Goal: Use online tool/utility: Utilize a website feature to perform a specific function

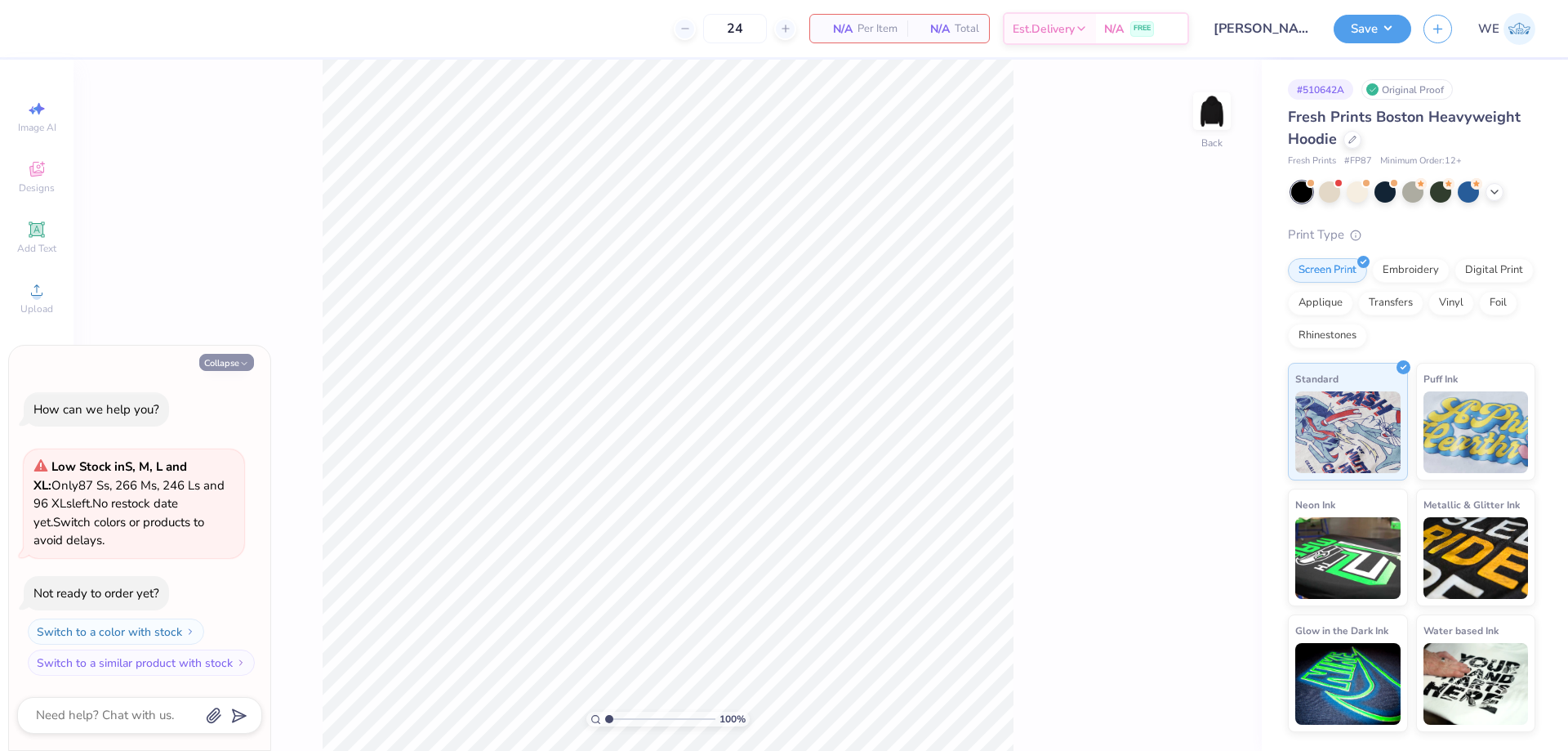
click at [222, 362] on button "Collapse" at bounding box center [227, 362] width 55 height 17
type textarea "x"
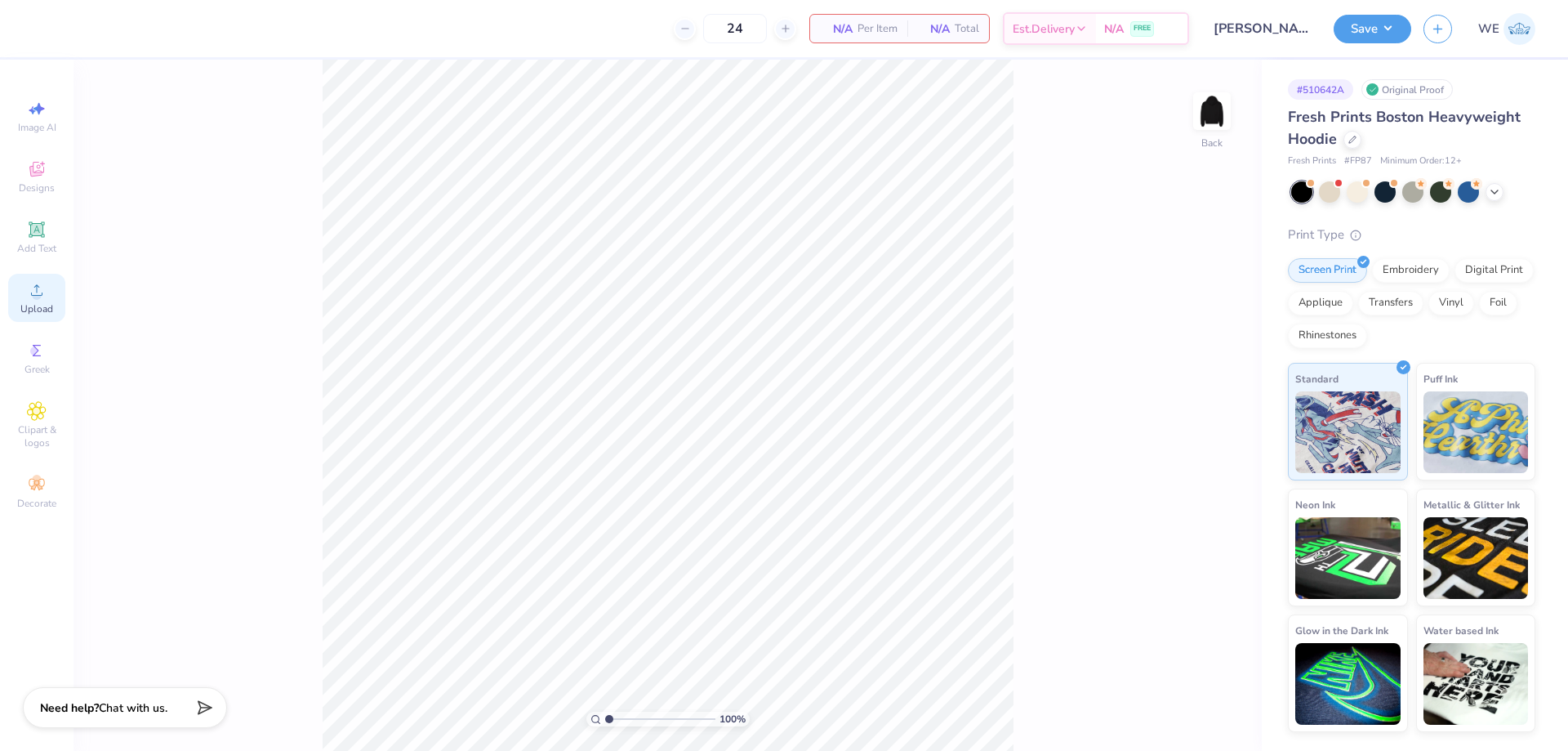
click at [24, 281] on div "Upload" at bounding box center [37, 297] width 57 height 48
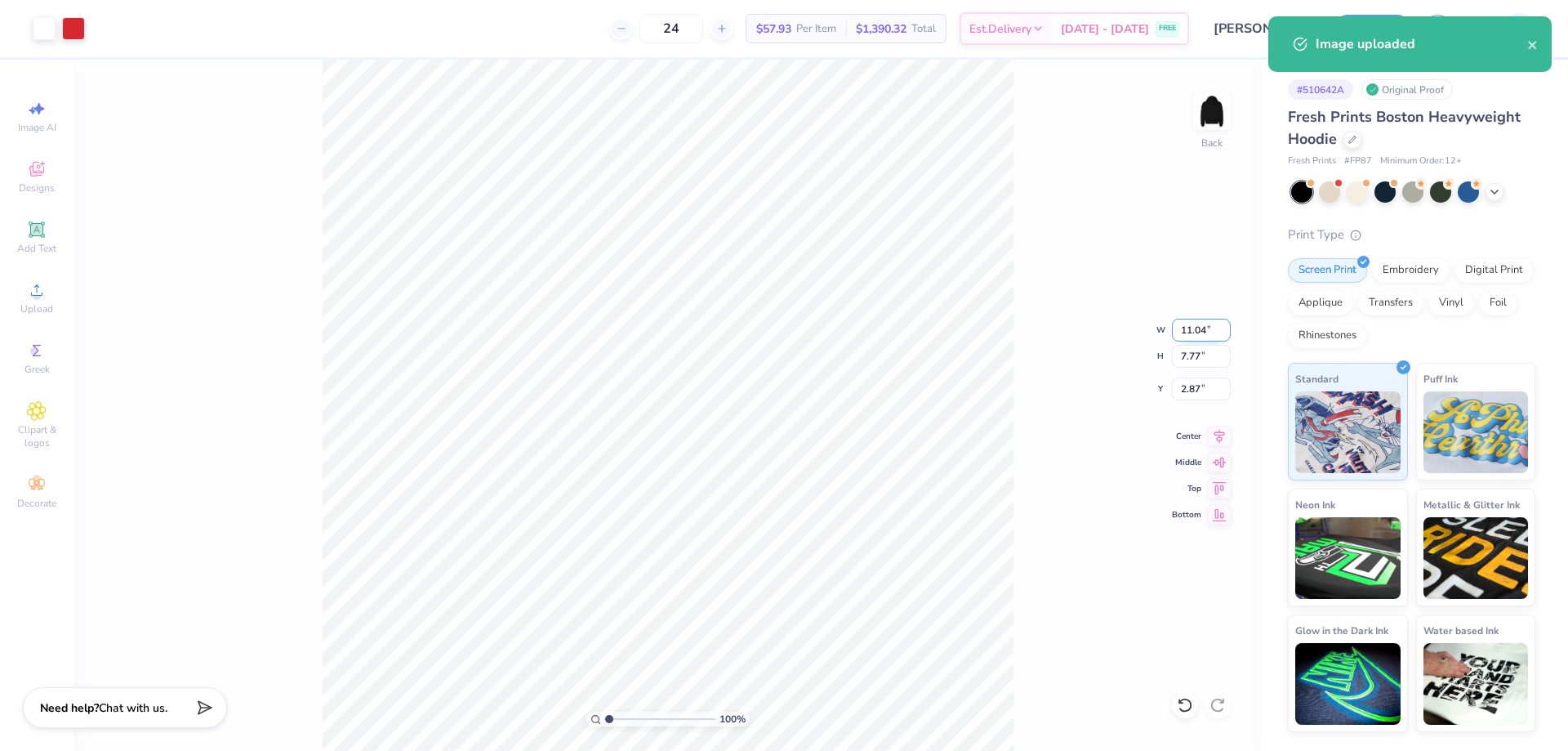
click at [1191, 336] on input "11.04" at bounding box center [1201, 330] width 59 height 23
type input "4.00"
type input "2.81"
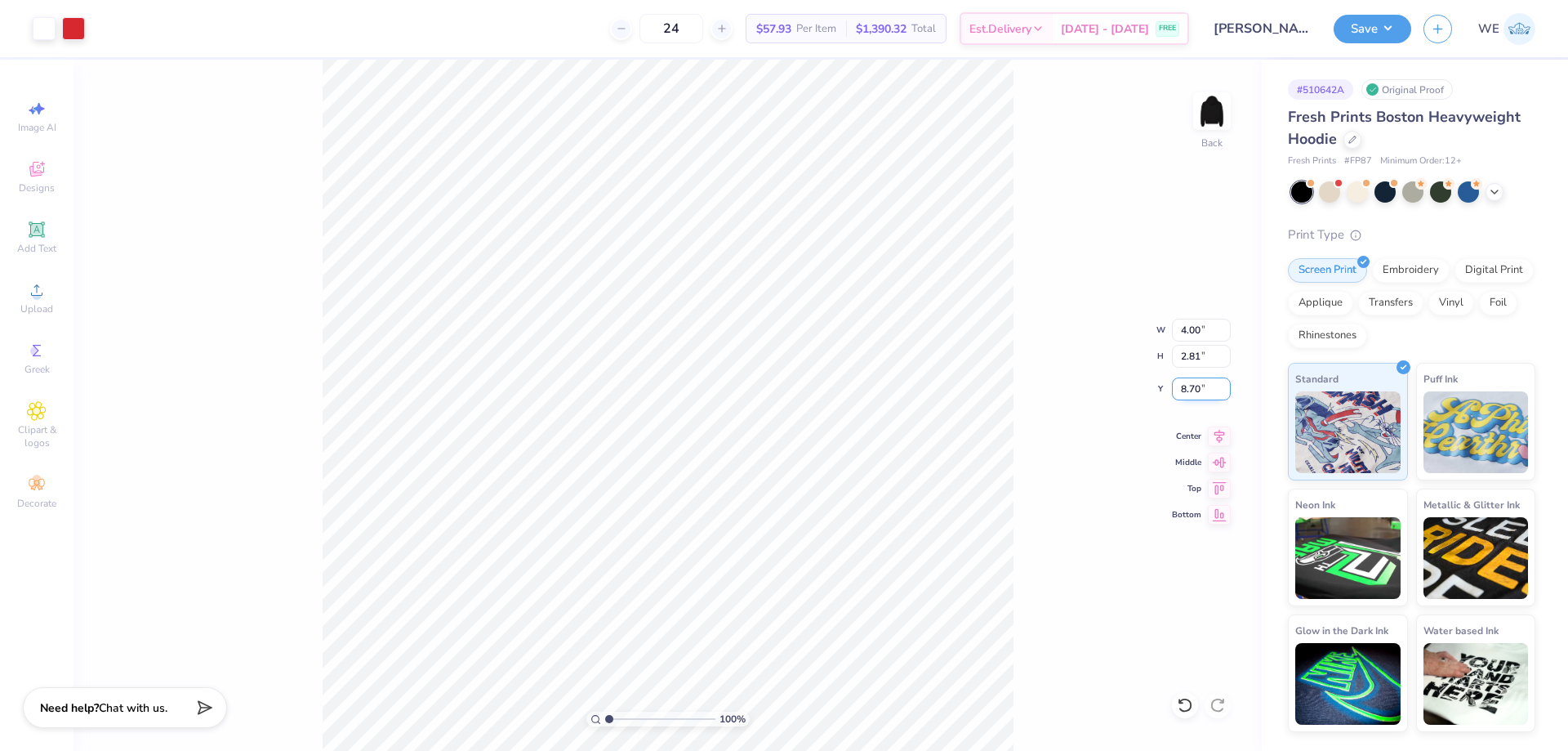
click at [1195, 389] on input "8.70" at bounding box center [1201, 389] width 59 height 23
type input "9.00"
click at [1202, 388] on input "10.19" at bounding box center [1201, 389] width 59 height 23
type input "9.00"
click at [1215, 132] on img at bounding box center [1212, 110] width 65 height 65
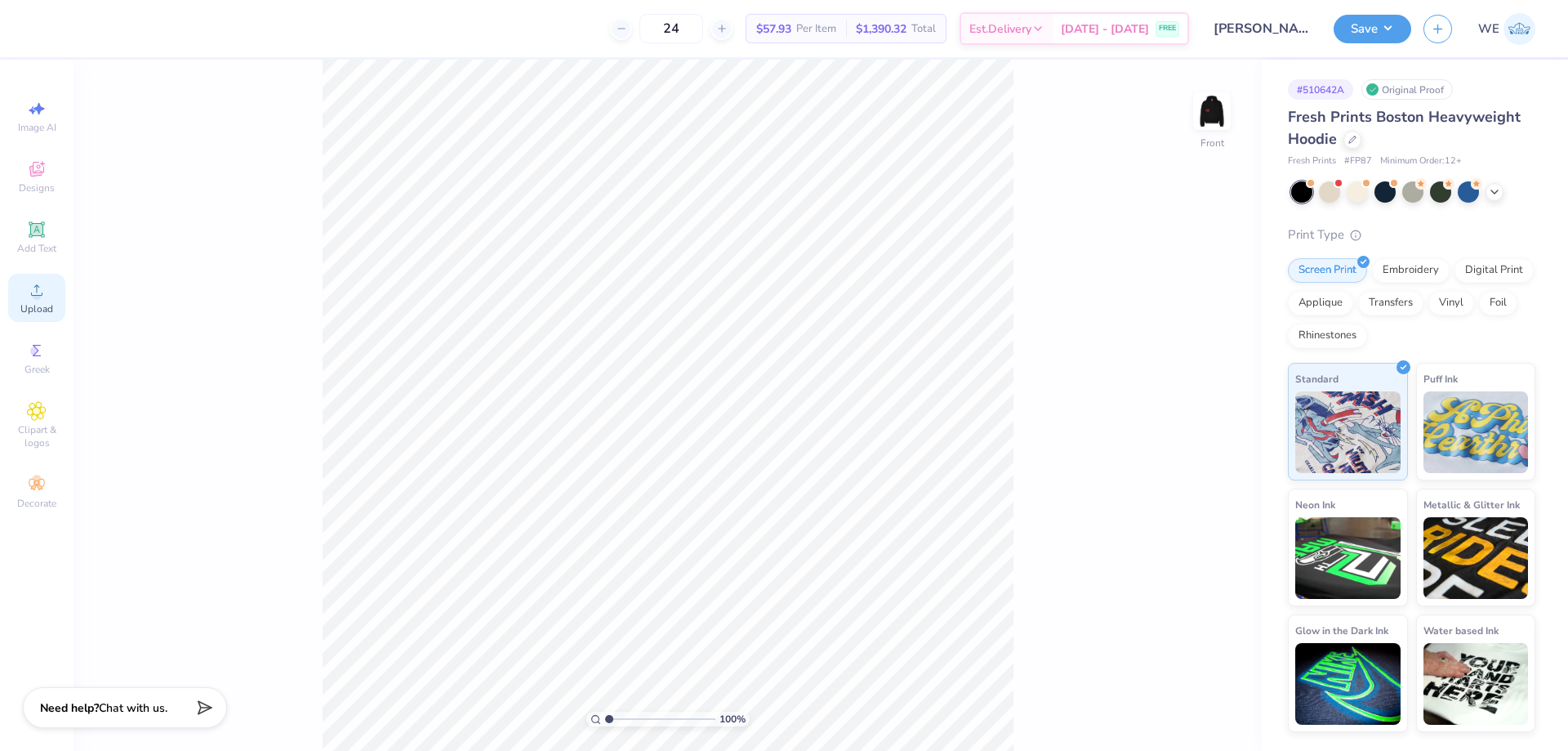
click at [50, 308] on span "Upload" at bounding box center [37, 309] width 33 height 13
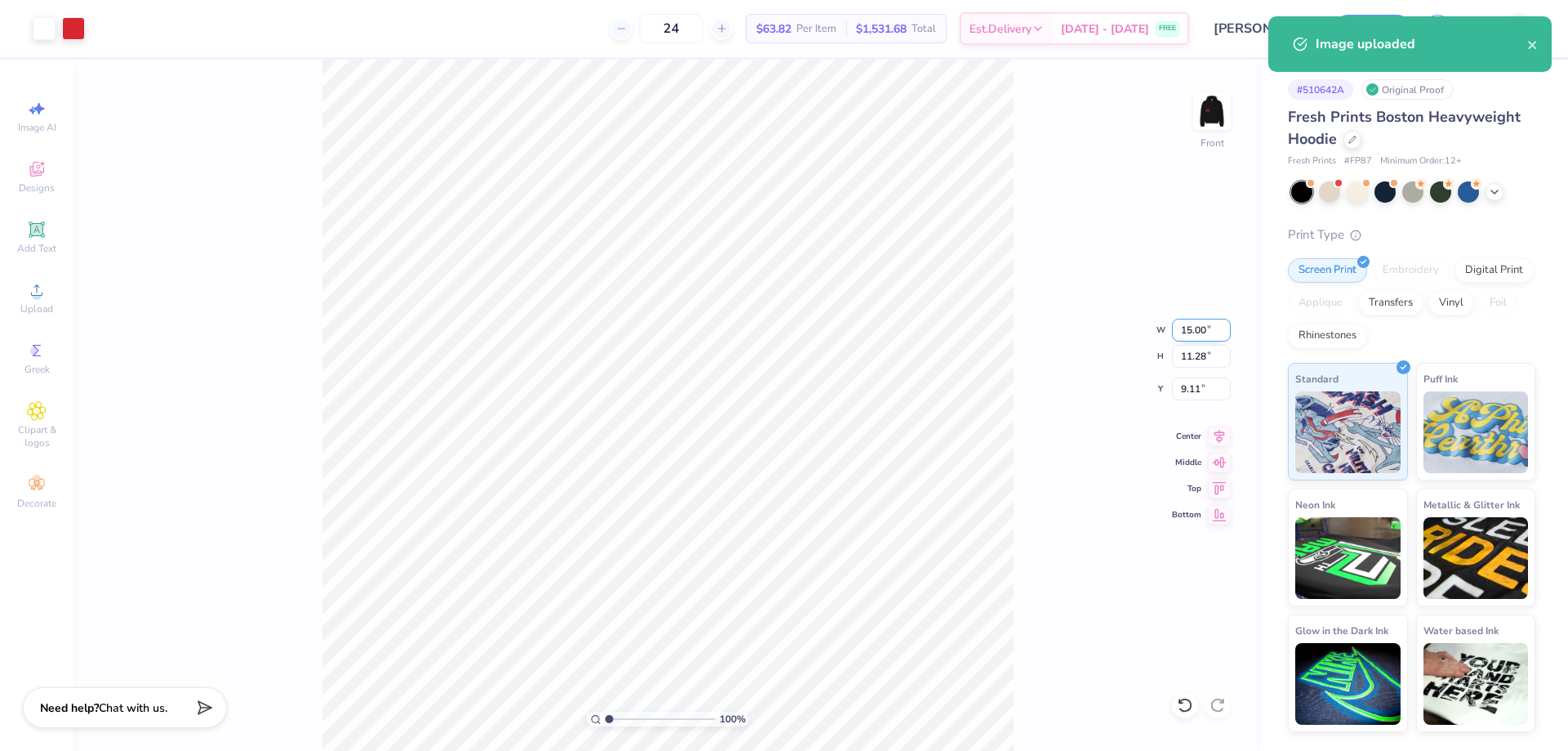
click at [1192, 328] on input "15.00" at bounding box center [1201, 330] width 59 height 23
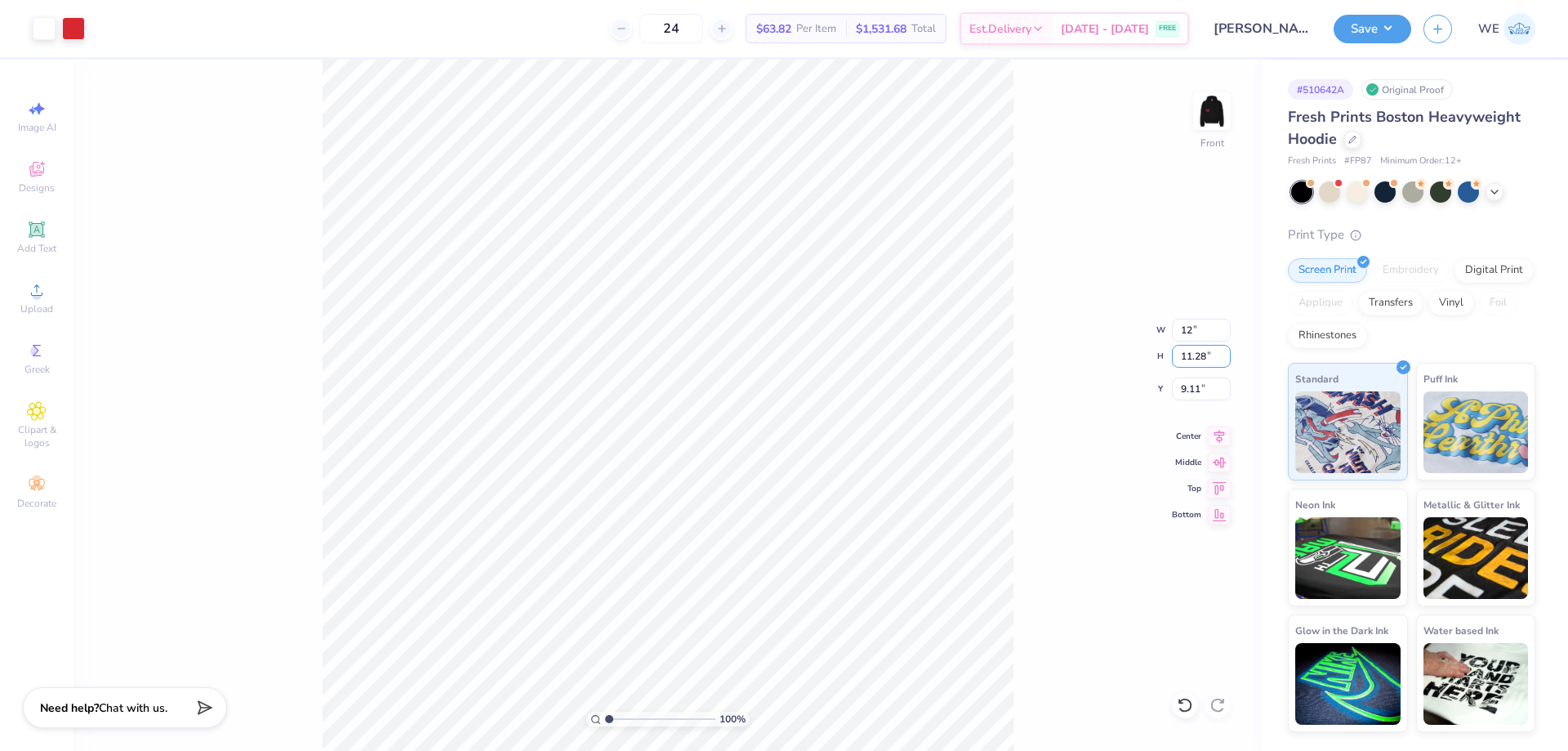
type input "12.00"
type input "9.03"
type input "10.24"
type input "6"
type input "7.98"
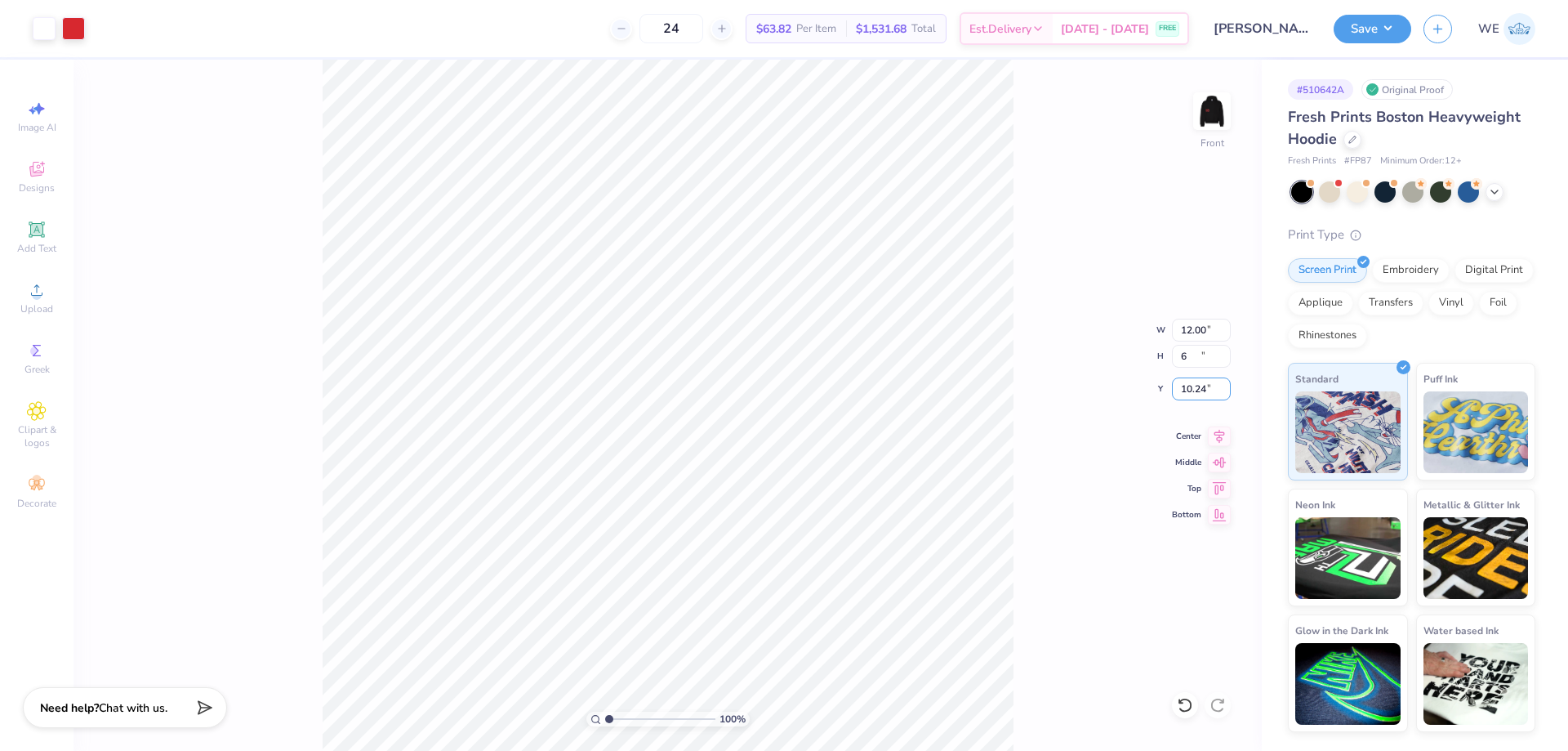
type input "6.00"
type input "11.75"
click at [1198, 327] on input "7.98" at bounding box center [1201, 330] width 59 height 23
type input "10.00"
type input "7.52"
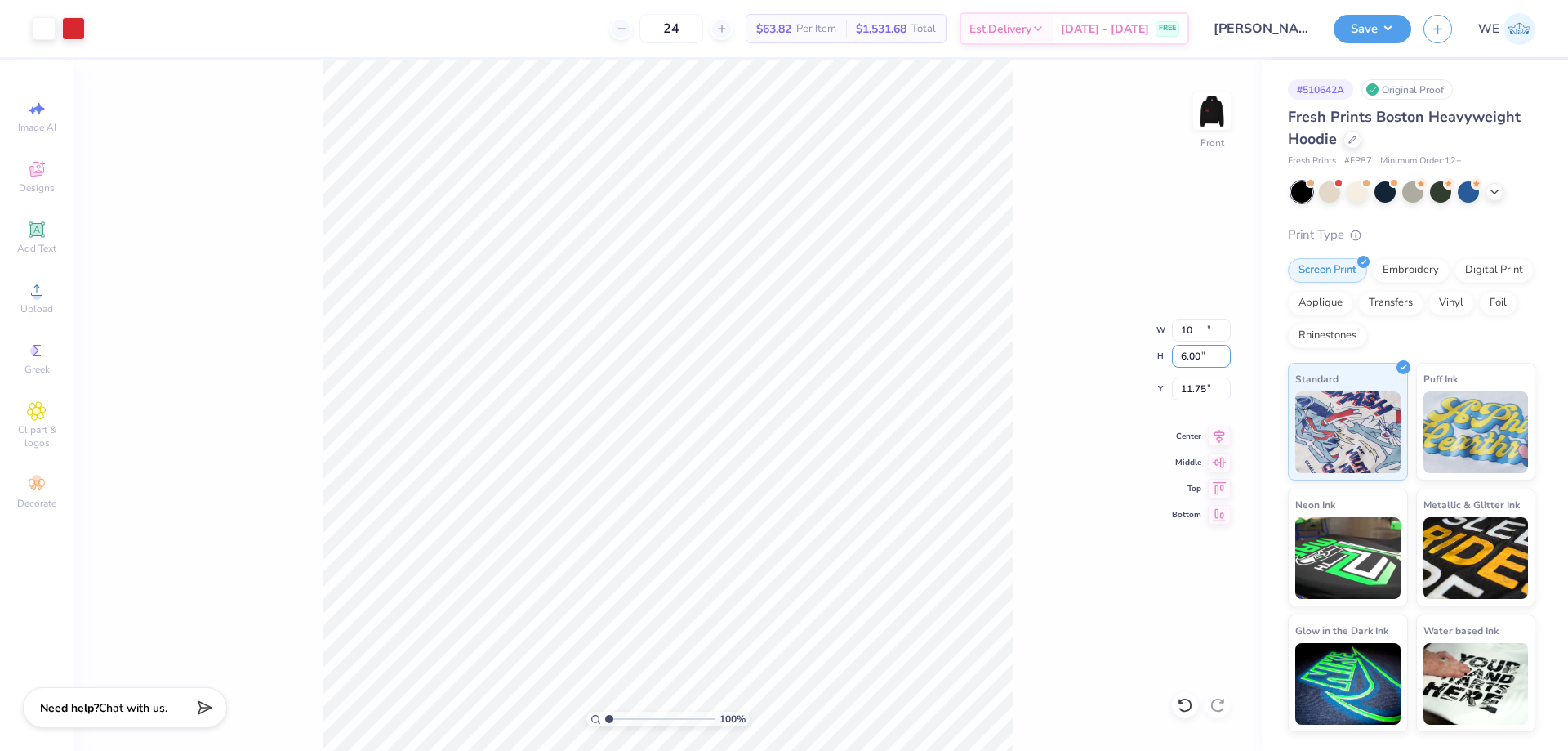
type input "10.99"
click at [1201, 384] on input "10.99" at bounding box center [1201, 389] width 59 height 23
click at [1197, 330] on input "10.00" at bounding box center [1201, 330] width 59 height 23
type input "12.00"
type input "9.03"
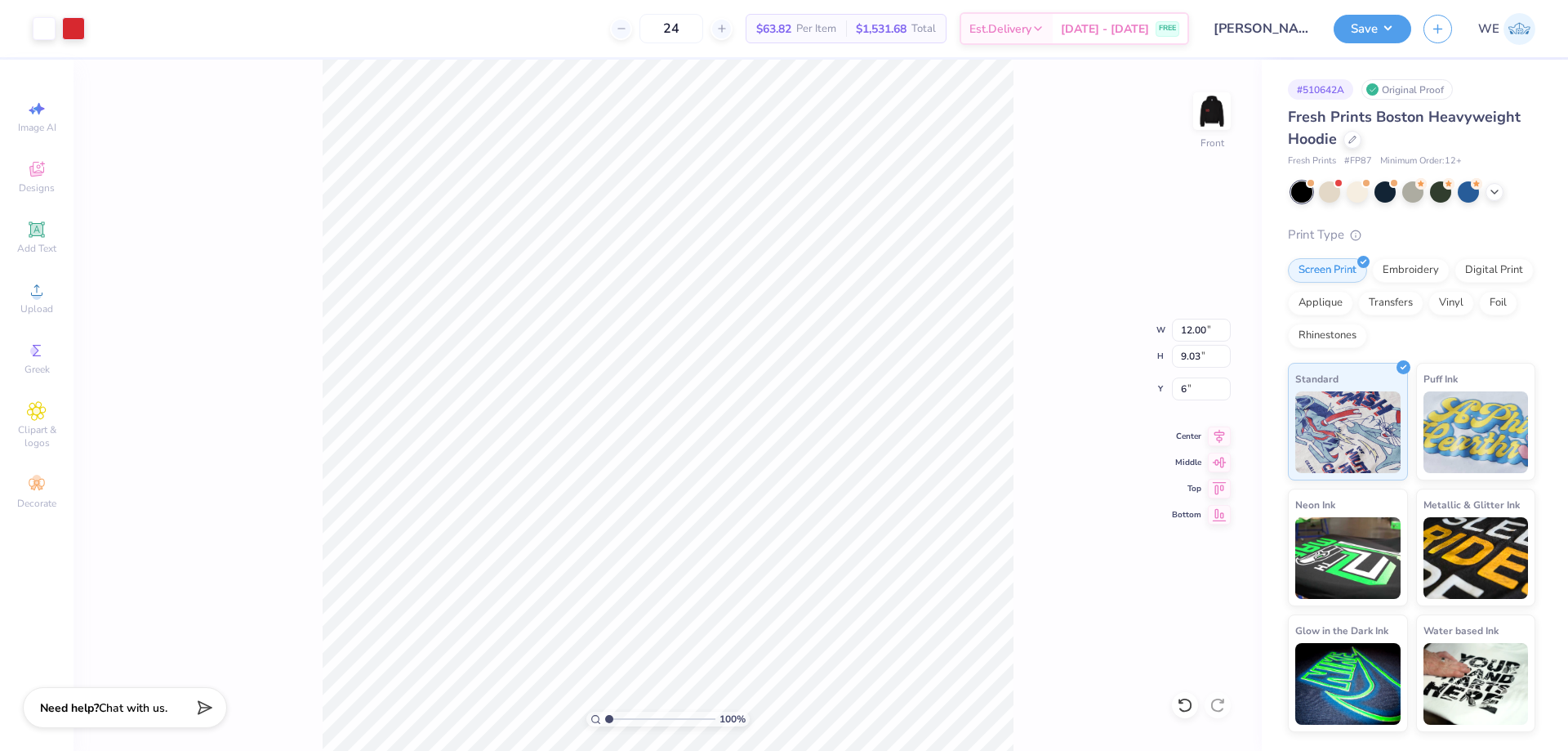
type input "6.00"
click at [1184, 387] on input "6.00" at bounding box center [1201, 389] width 59 height 23
type input "7.00"
type input "1"
click at [1381, 21] on button "Save" at bounding box center [1372, 26] width 77 height 28
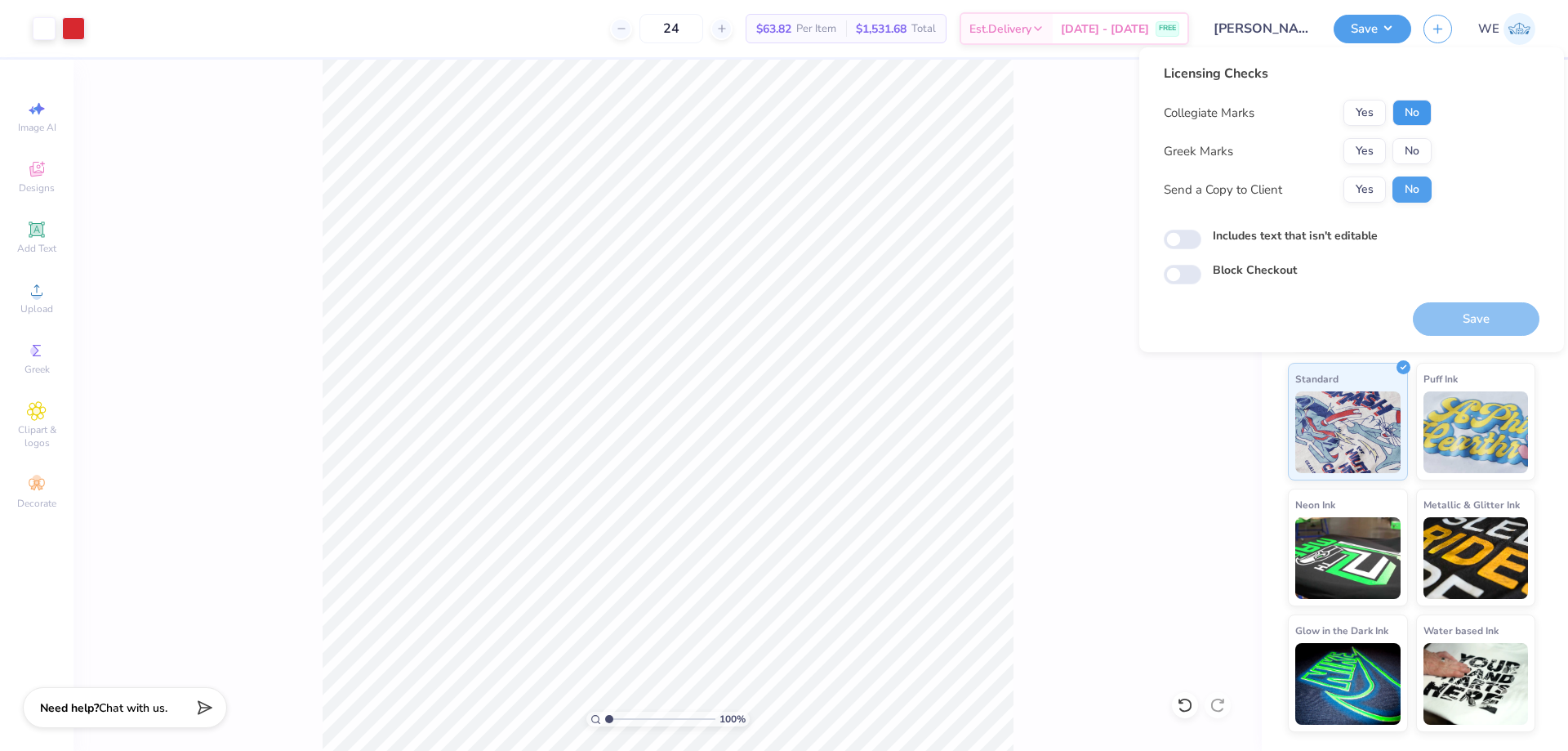
click at [1401, 116] on button "No" at bounding box center [1412, 113] width 40 height 26
click at [1404, 146] on button "No" at bounding box center [1412, 152] width 40 height 26
drag, startPoint x: 1369, startPoint y: 190, endPoint x: 1278, endPoint y: 281, distance: 128.7
click at [1368, 191] on button "Yes" at bounding box center [1364, 190] width 42 height 26
click at [1183, 242] on input "Includes text that isn't editable" at bounding box center [1182, 239] width 38 height 20
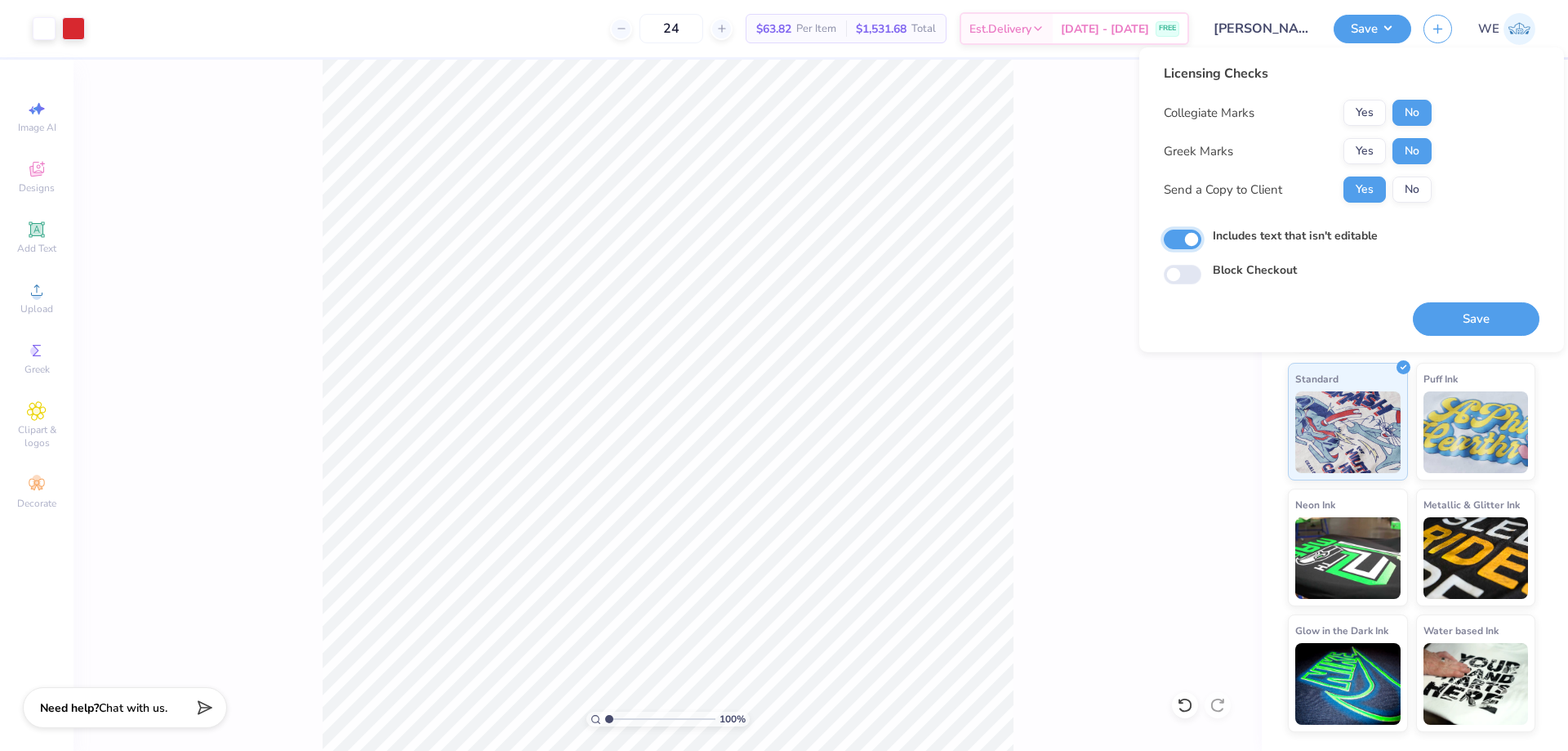
checkbox input "true"
click at [1496, 317] on button "Save" at bounding box center [1476, 319] width 127 height 34
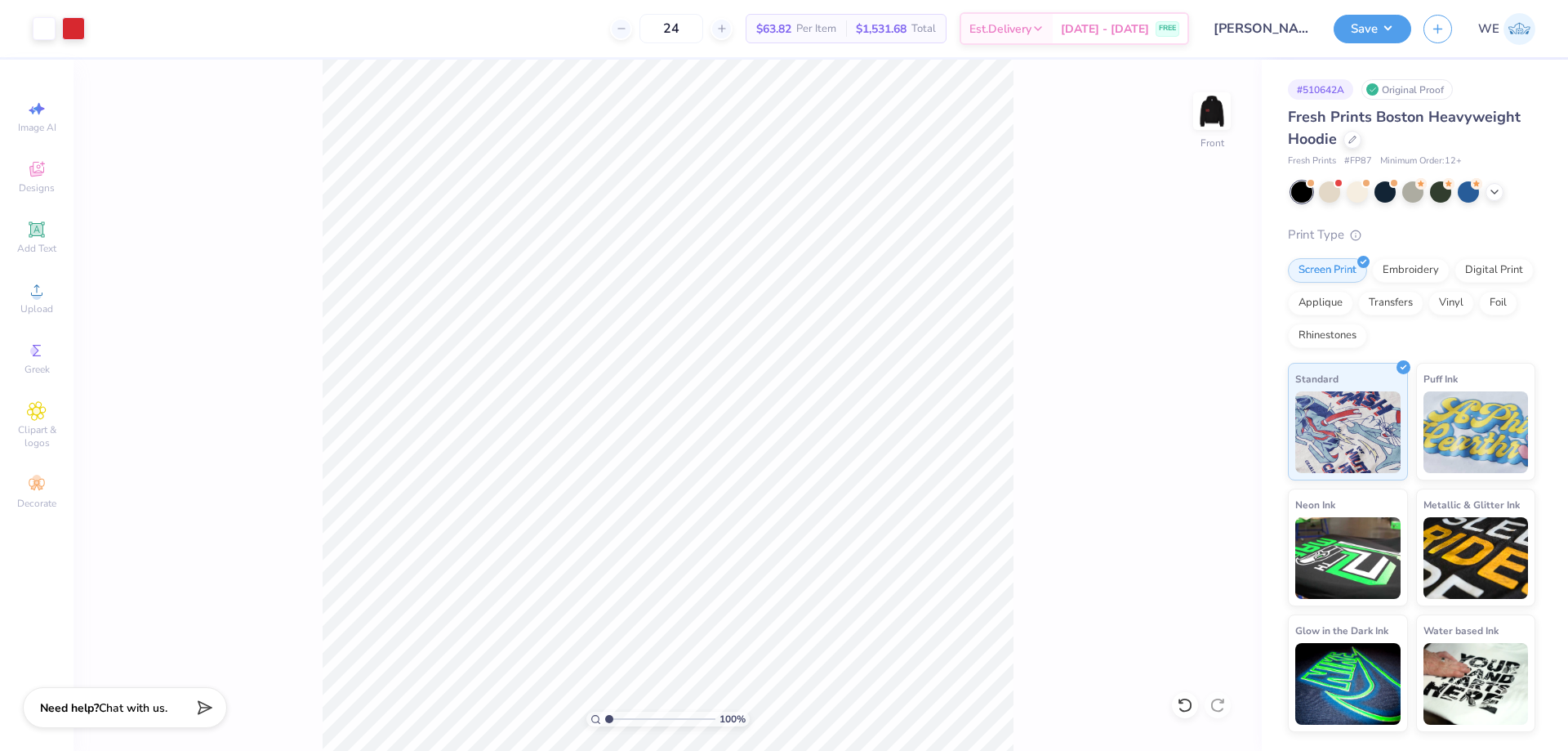
click at [430, 22] on div "24 $63.82 Per Item $1,531.68 Total Est. Delivery [DATE] - [DATE] FREE" at bounding box center [642, 28] width 1092 height 57
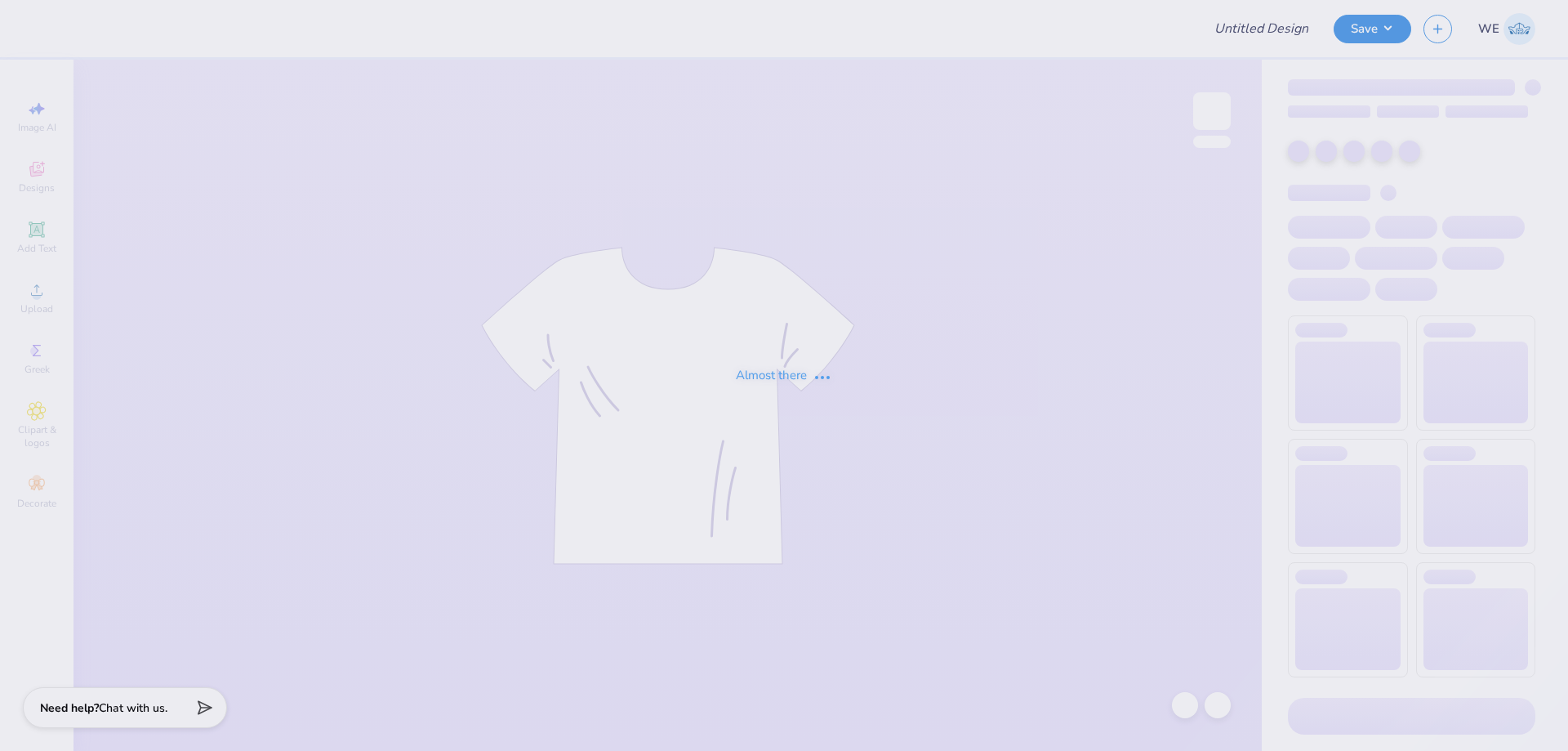
type input "Duke University : Maddie Goldner"
